Goal: Information Seeking & Learning: Learn about a topic

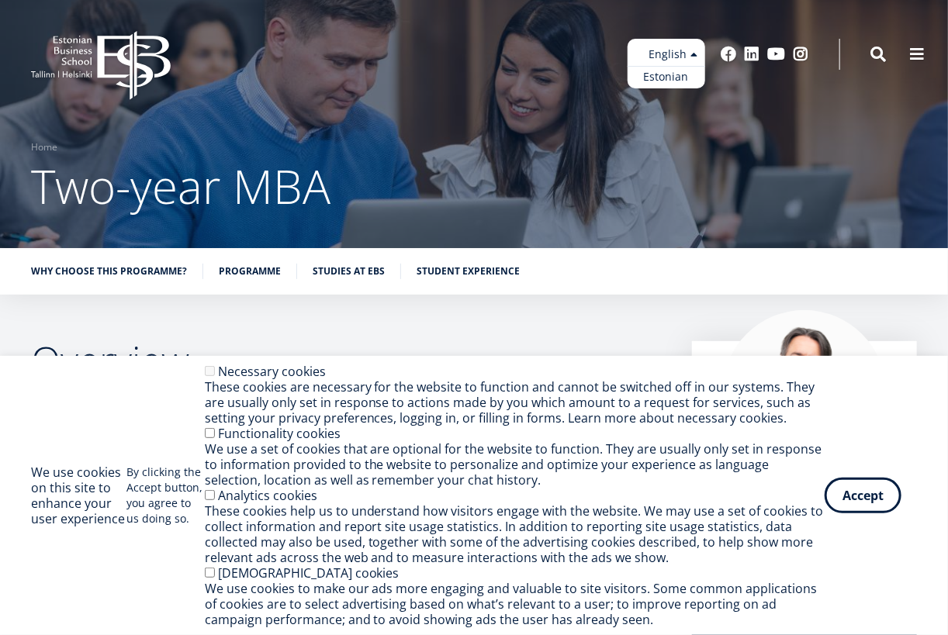
click at [685, 50] on ul "Estonian English" at bounding box center [667, 64] width 78 height 50
click at [676, 73] on link "Estonian" at bounding box center [667, 77] width 78 height 22
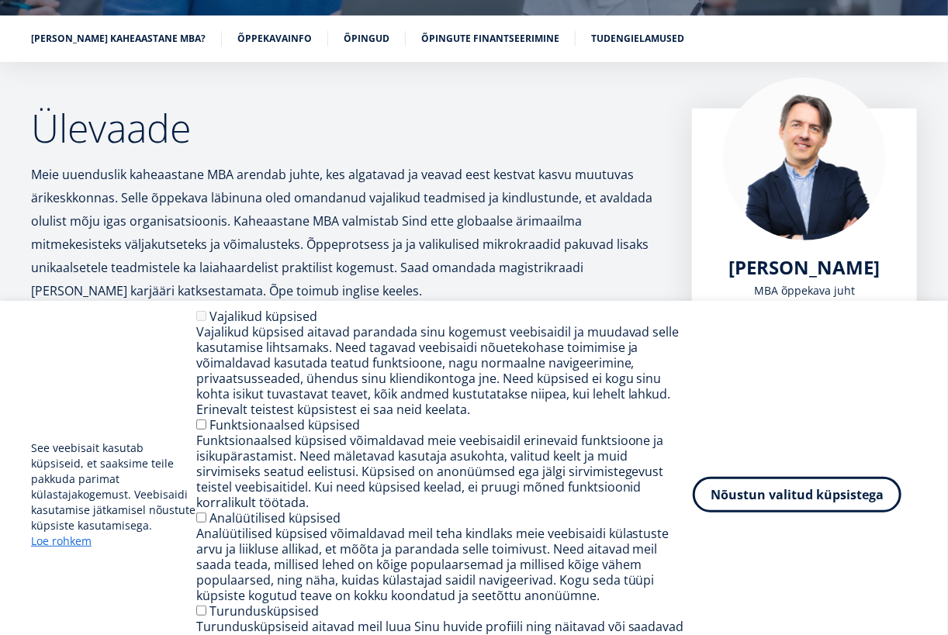
scroll to position [388, 0]
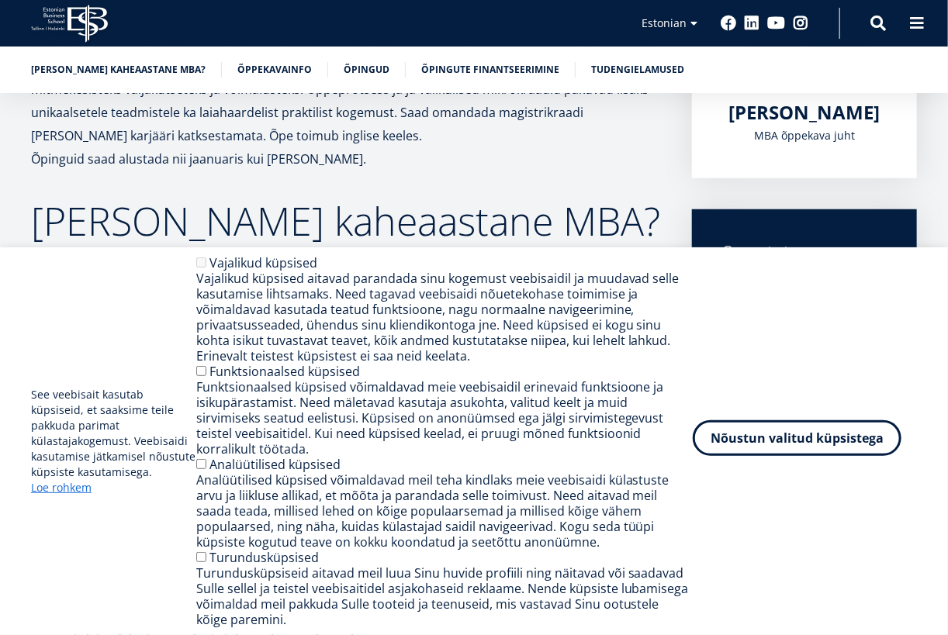
click at [768, 431] on button "Nõustun valitud küpsistega" at bounding box center [797, 439] width 209 height 36
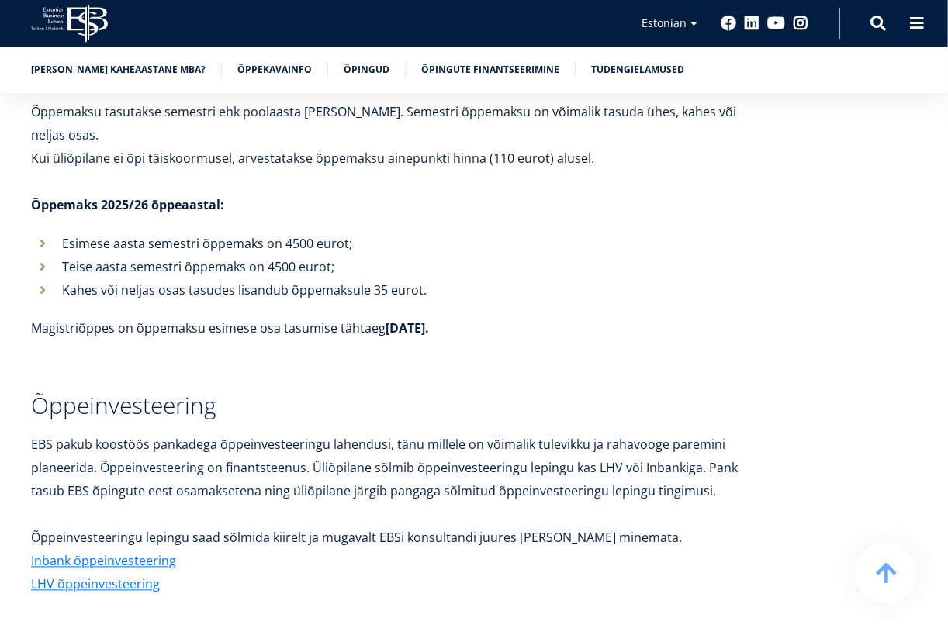
scroll to position [5668, 0]
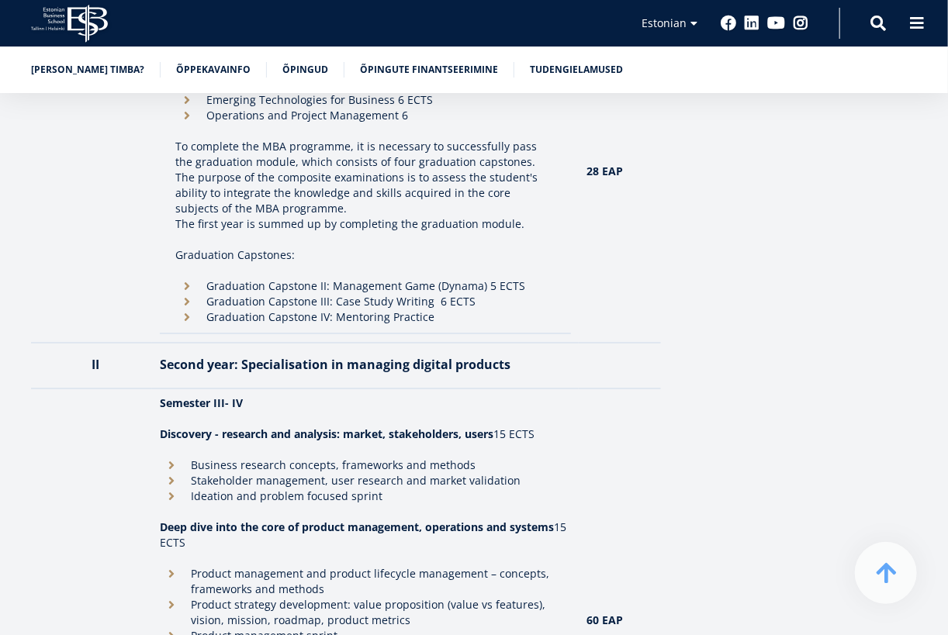
scroll to position [1971, 0]
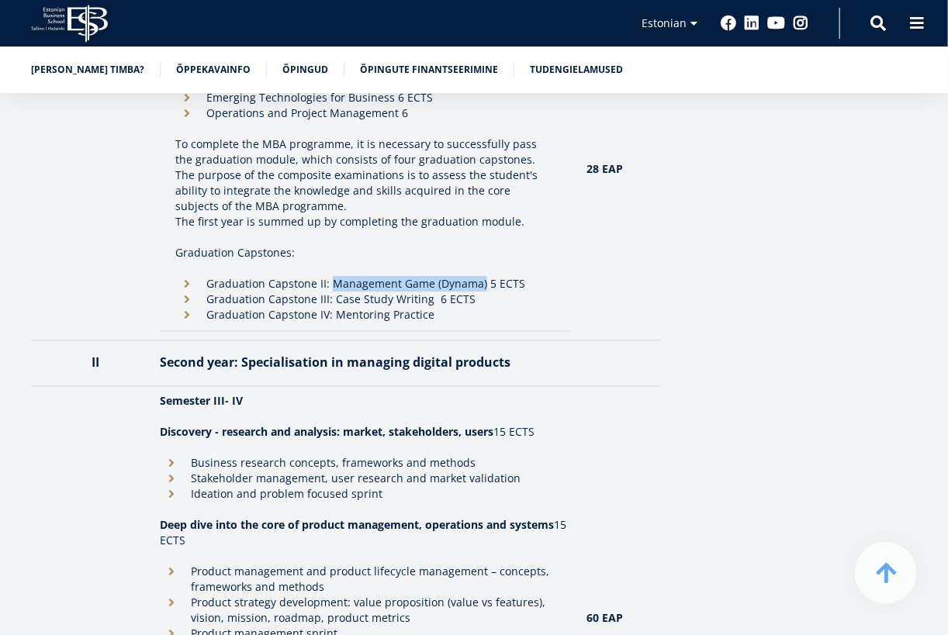
drag, startPoint x: 328, startPoint y: 283, endPoint x: 479, endPoint y: 282, distance: 151.3
click at [479, 282] on li "Graduation Capstone II: Management Game (Dynama) 5 ECTS" at bounding box center [365, 284] width 380 height 16
drag, startPoint x: 479, startPoint y: 282, endPoint x: 456, endPoint y: 286, distance: 23.6
copy li "Management Game (Dynama)"
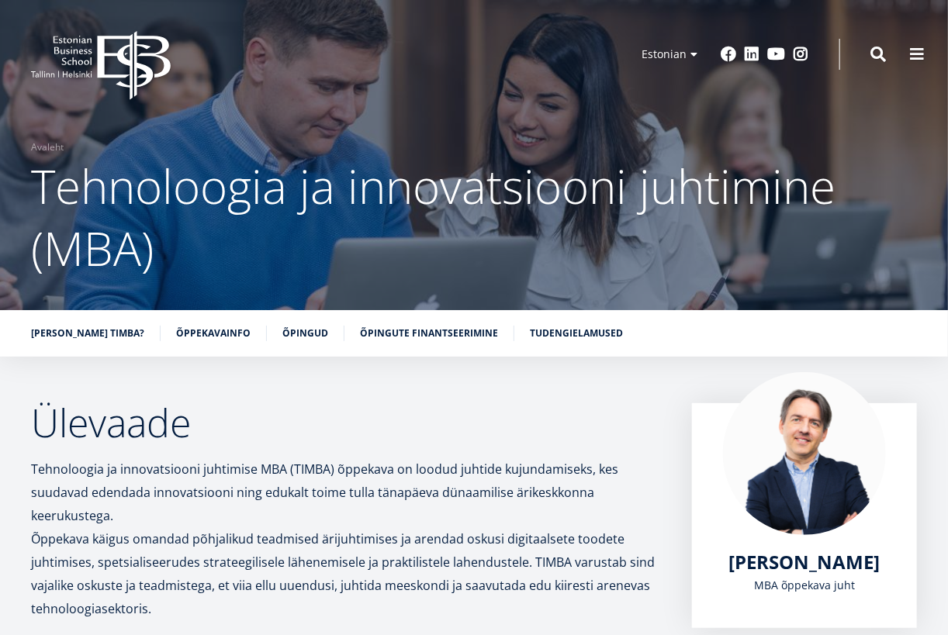
scroll to position [0, 0]
click at [100, 219] on span "Tehnoloogia ja innovatsiooni juhtimine (MBA)" at bounding box center [433, 217] width 805 height 126
click at [109, 40] on icon "EBS Logo Created with Sketch." at bounding box center [101, 65] width 140 height 69
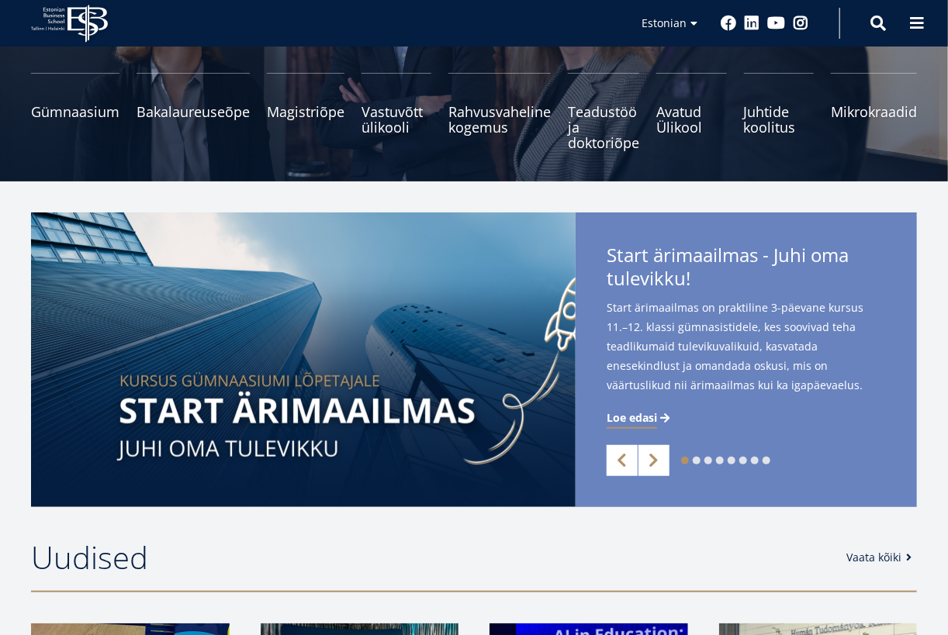
scroll to position [155, 0]
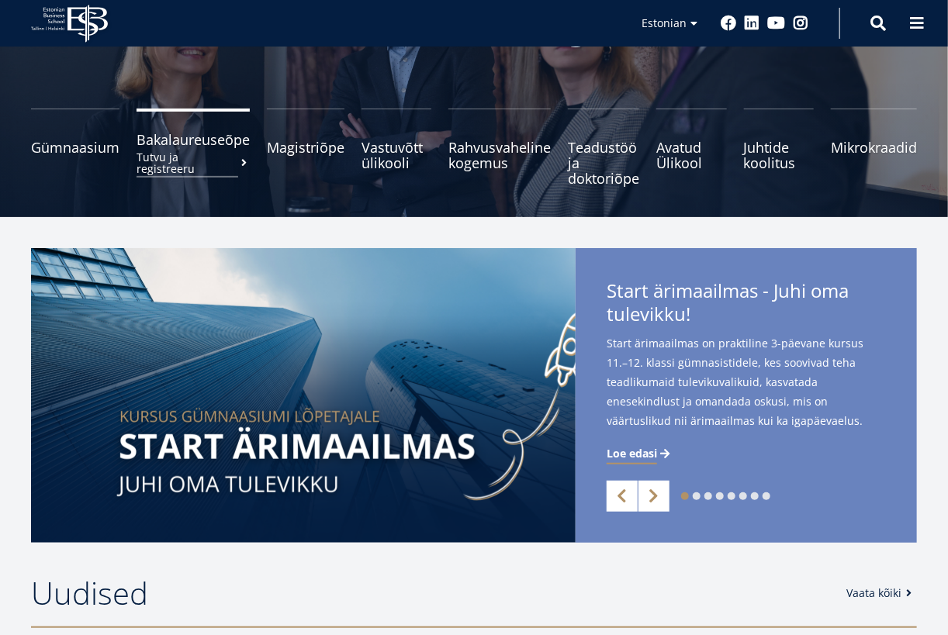
click at [171, 144] on span "Bakalaureuseõpe Tutvu ja registreeru" at bounding box center [193, 140] width 113 height 16
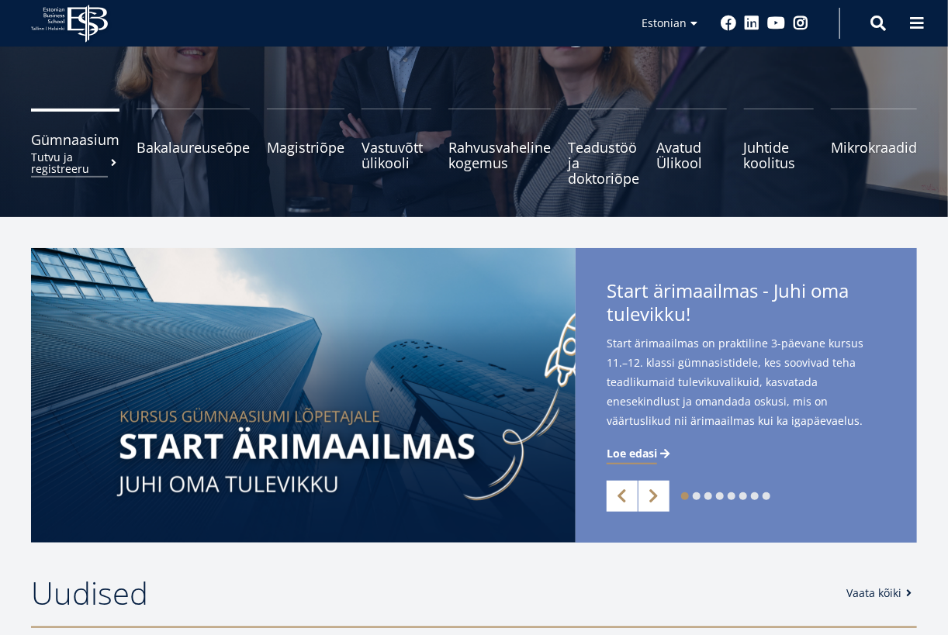
click at [72, 146] on span "Gümnaasium Tutvu ja registreeru" at bounding box center [75, 140] width 88 height 16
